Goal: Navigation & Orientation: Find specific page/section

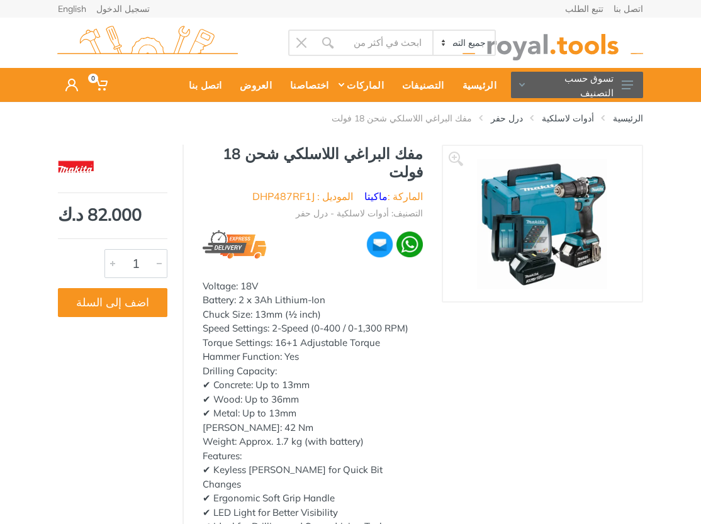
click at [563, 252] on img at bounding box center [543, 224] width 130 height 130
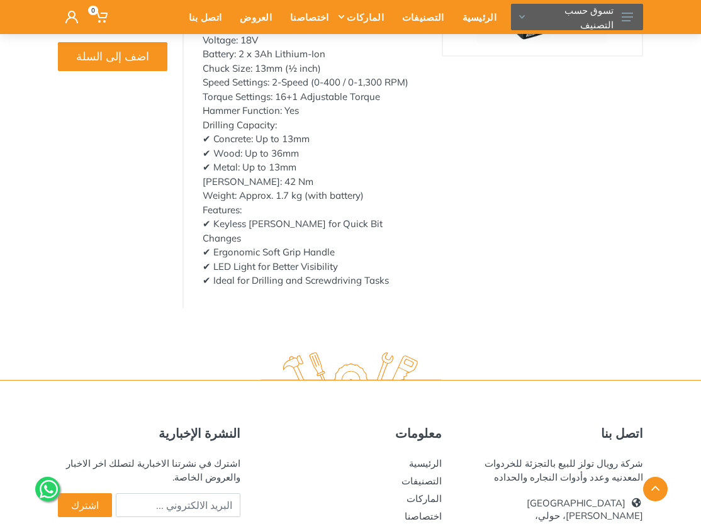
scroll to position [355, 0]
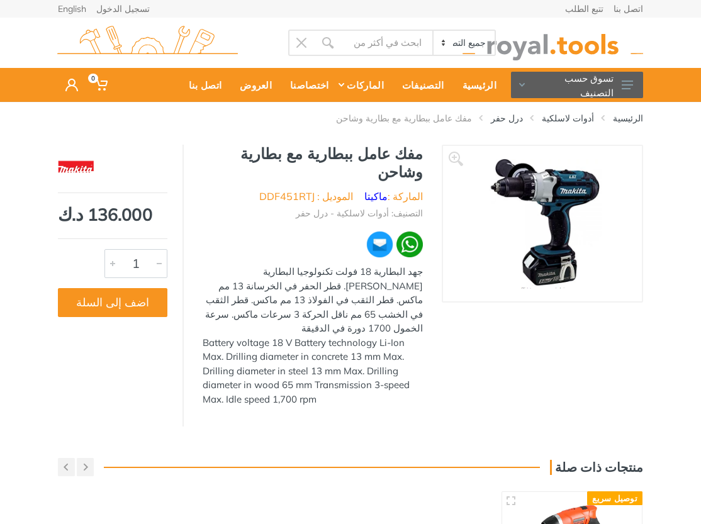
click at [514, 226] on img at bounding box center [543, 224] width 118 height 130
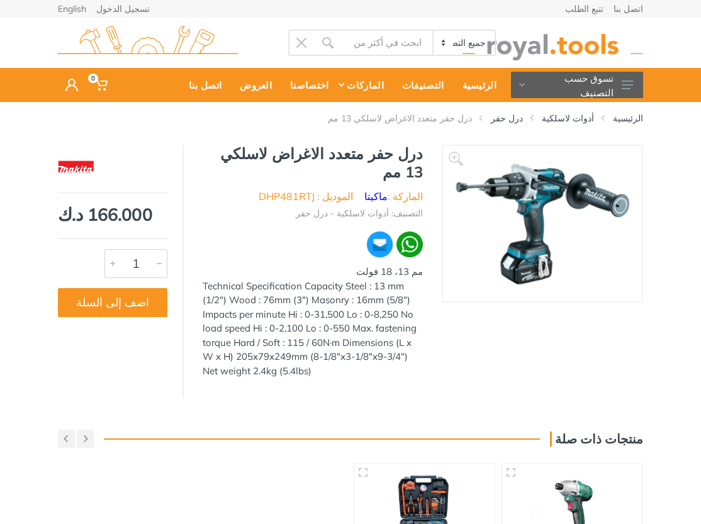
click at [530, 199] on img at bounding box center [543, 223] width 174 height 121
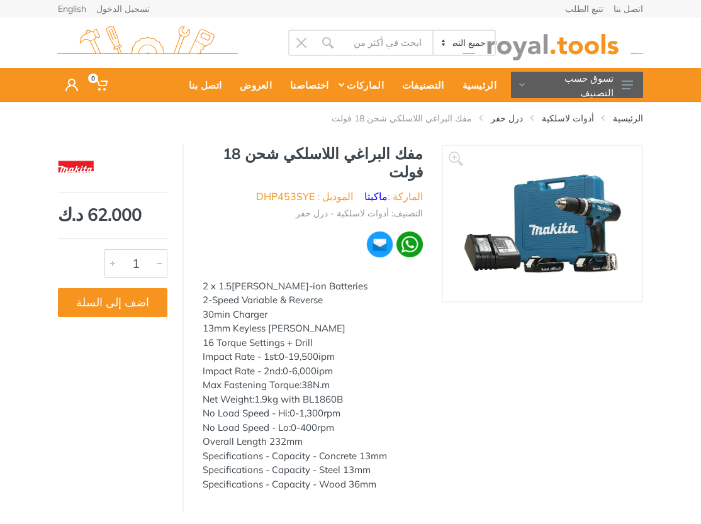
click at [546, 222] on img at bounding box center [543, 224] width 166 height 130
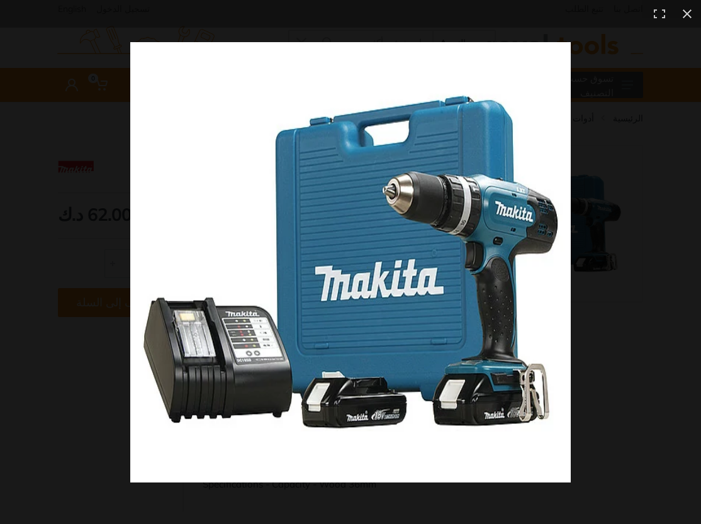
click at [443, 259] on img at bounding box center [350, 262] width 441 height 441
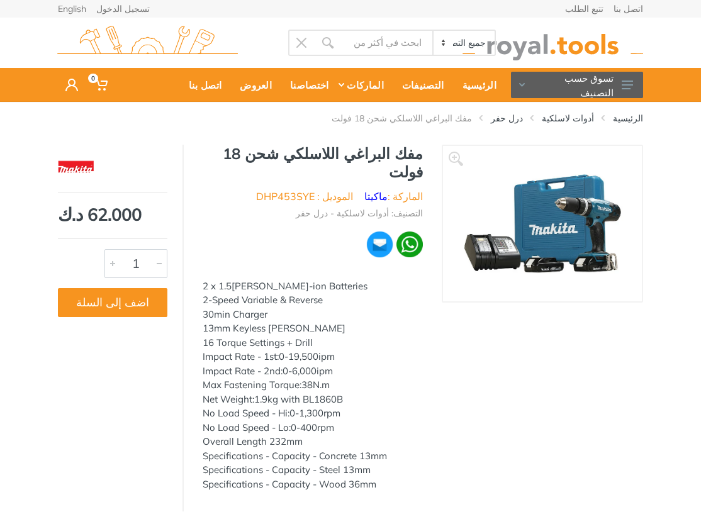
click at [553, 222] on img at bounding box center [543, 224] width 166 height 130
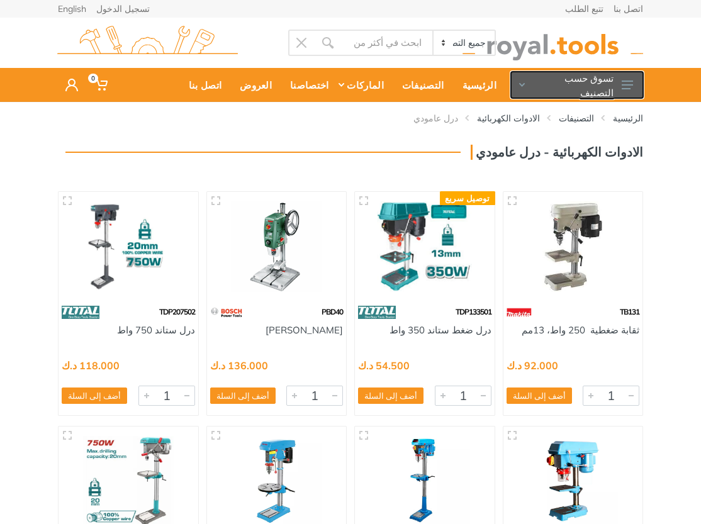
click at [554, 84] on button "تسوق حسب التصنيف" at bounding box center [577, 85] width 132 height 26
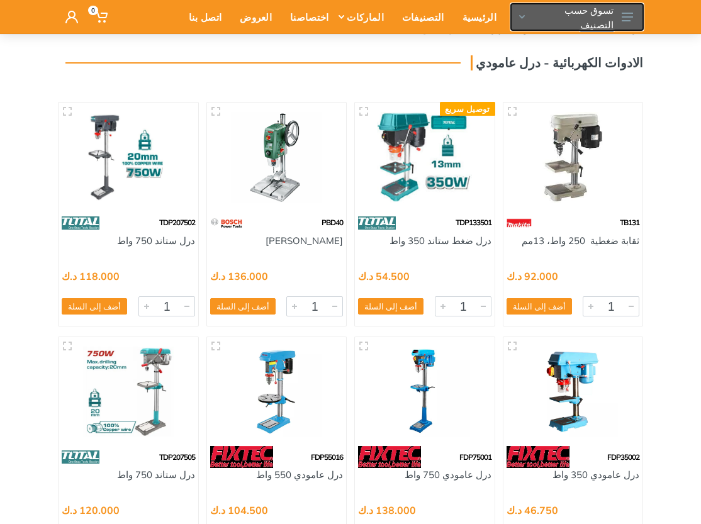
scroll to position [150, 0]
